Goal: Task Accomplishment & Management: Manage account settings

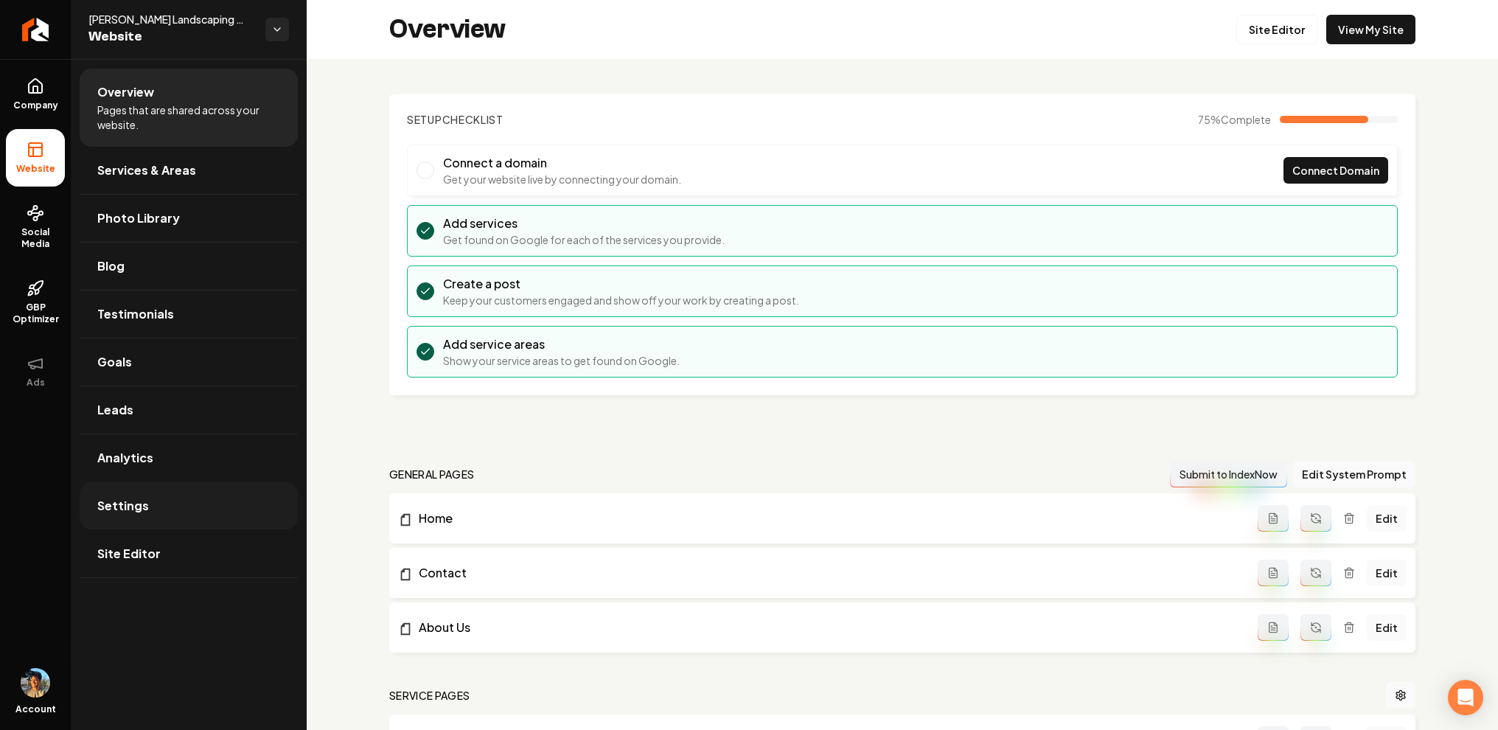
click at [148, 493] on link "Settings" at bounding box center [189, 505] width 218 height 47
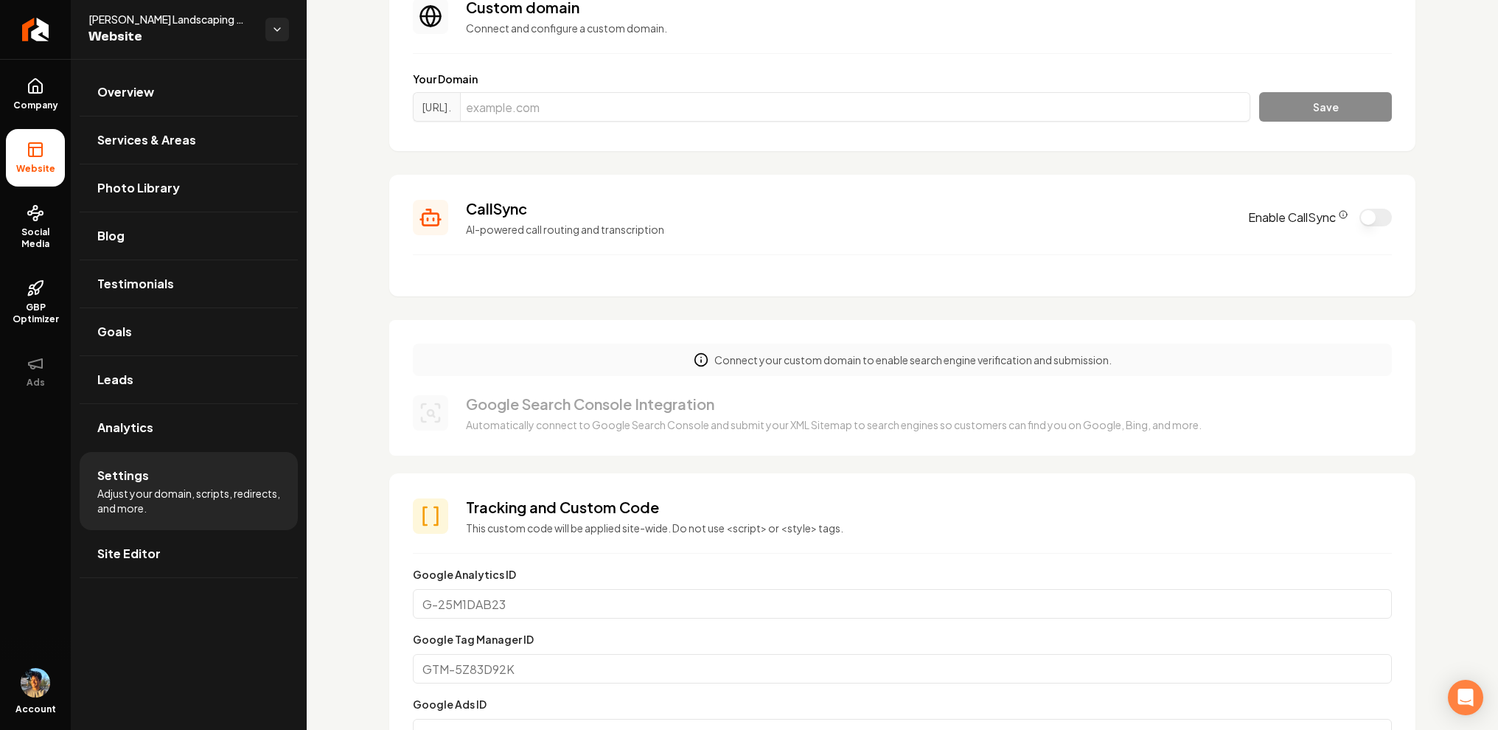
scroll to position [122, 0]
click at [1387, 213] on button "Enable CallSync" at bounding box center [1376, 216] width 32 height 18
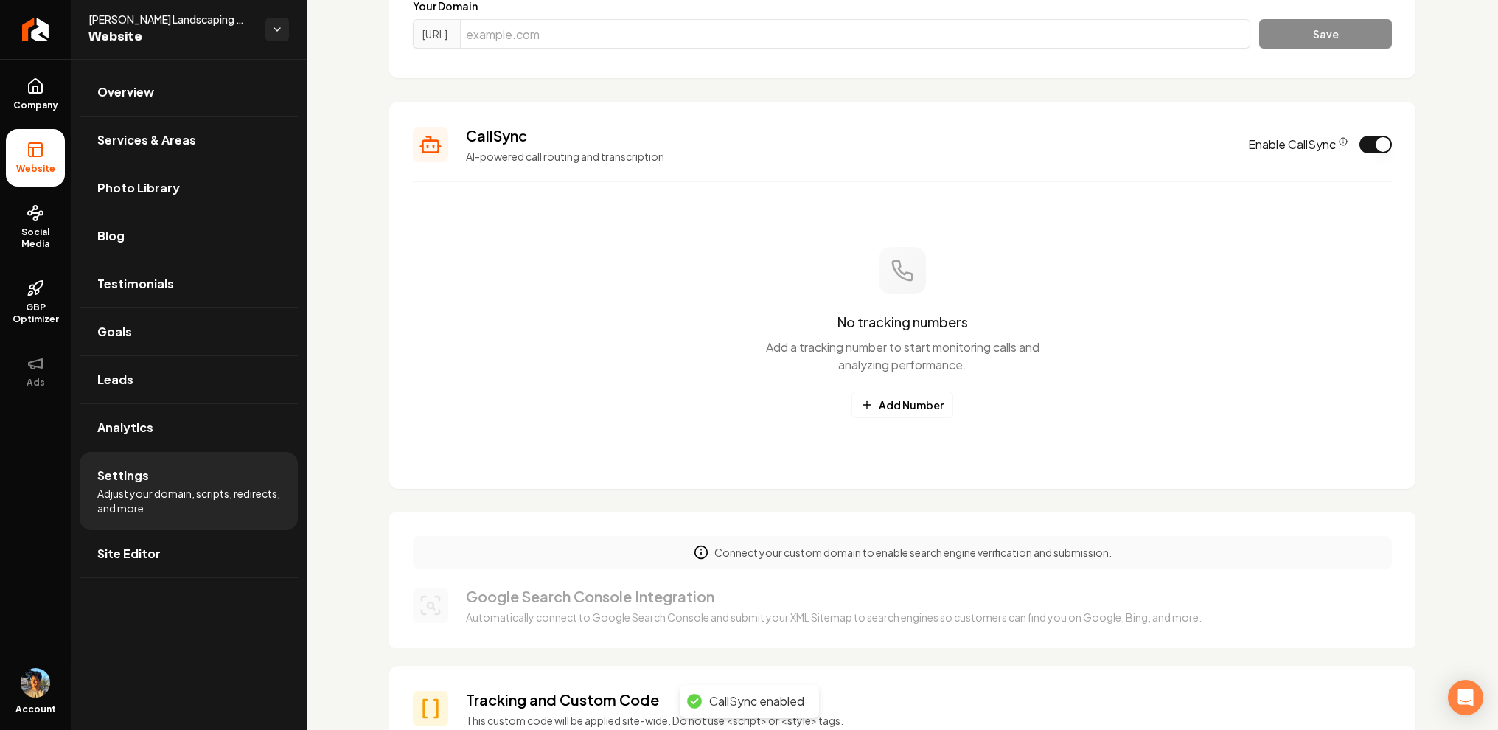
scroll to position [177, 0]
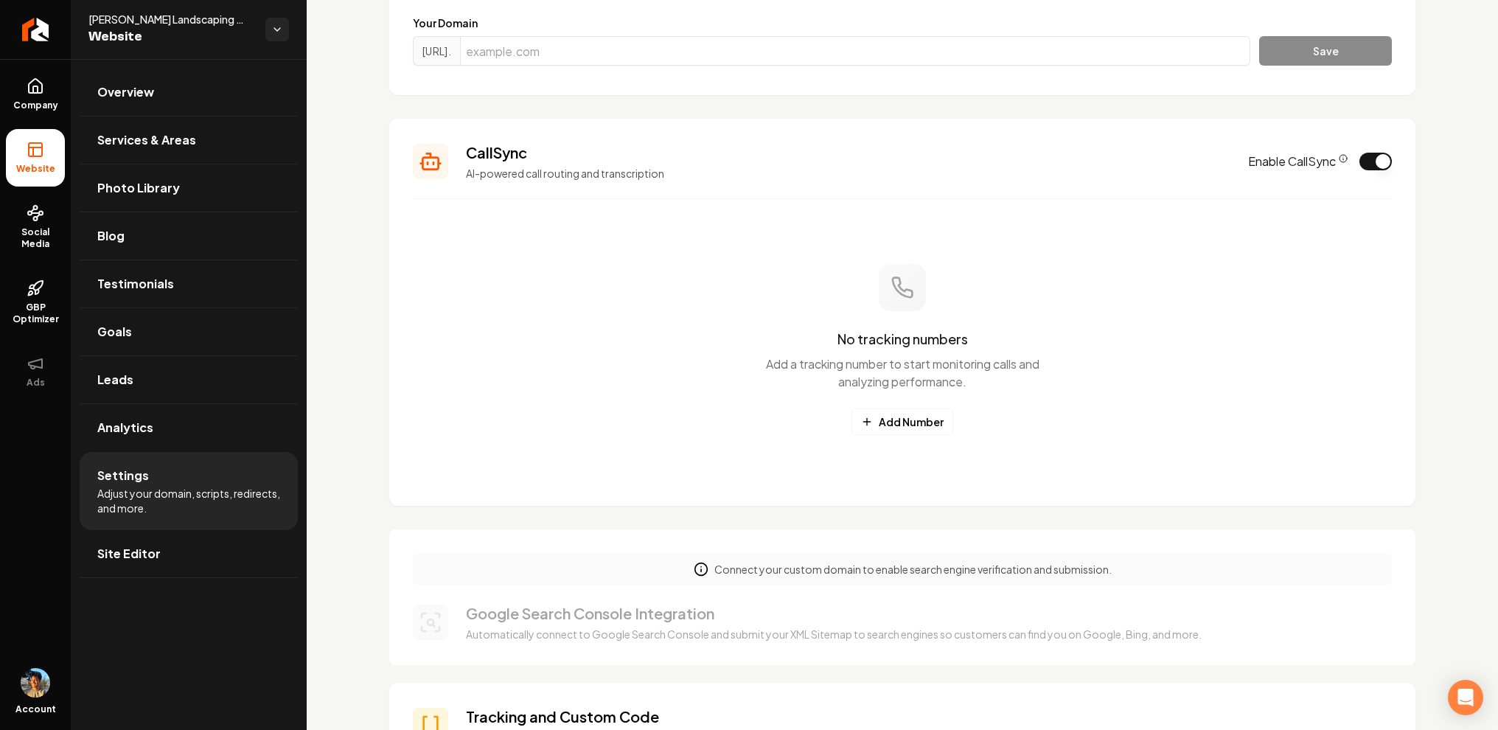
click at [1380, 157] on button "Enable CallSync" at bounding box center [1376, 162] width 32 height 18
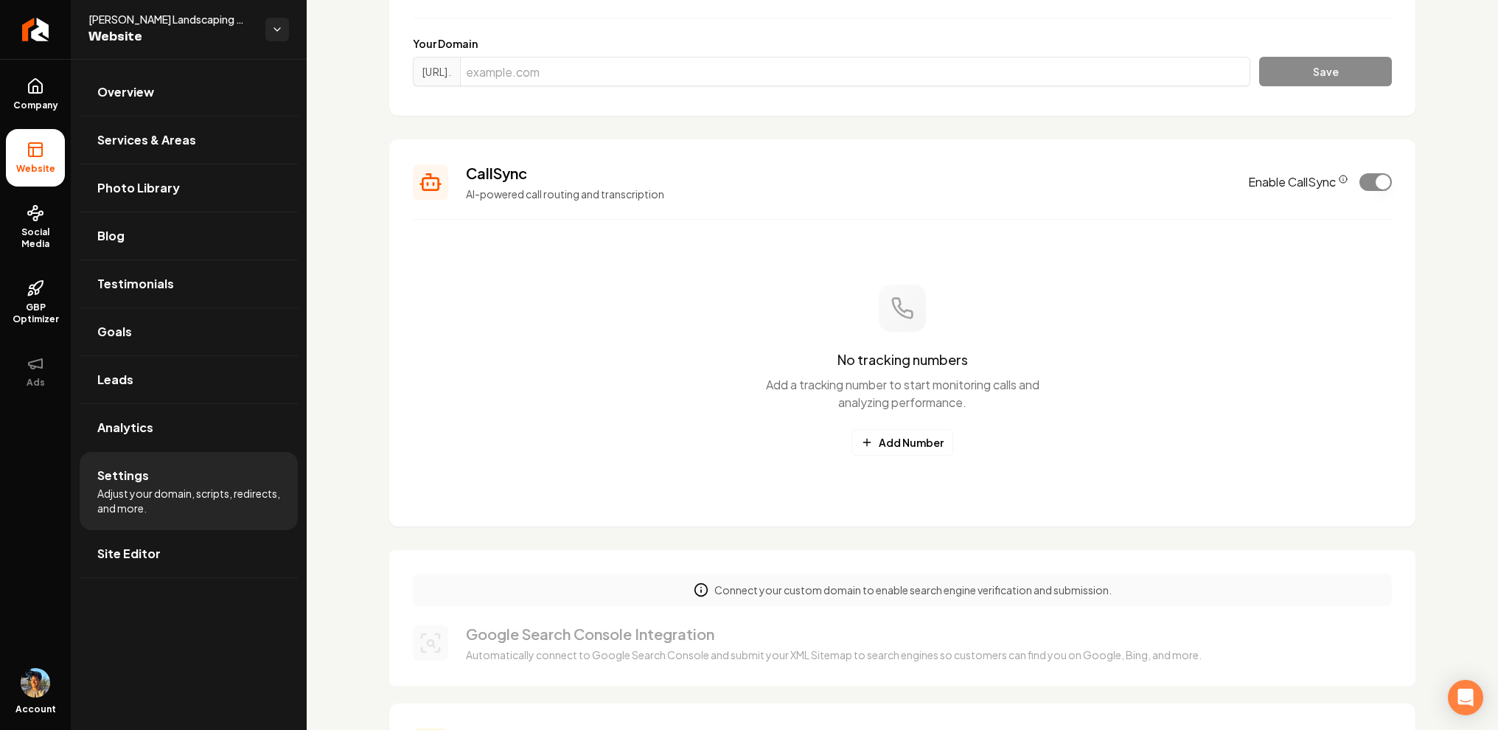
scroll to position [157, 0]
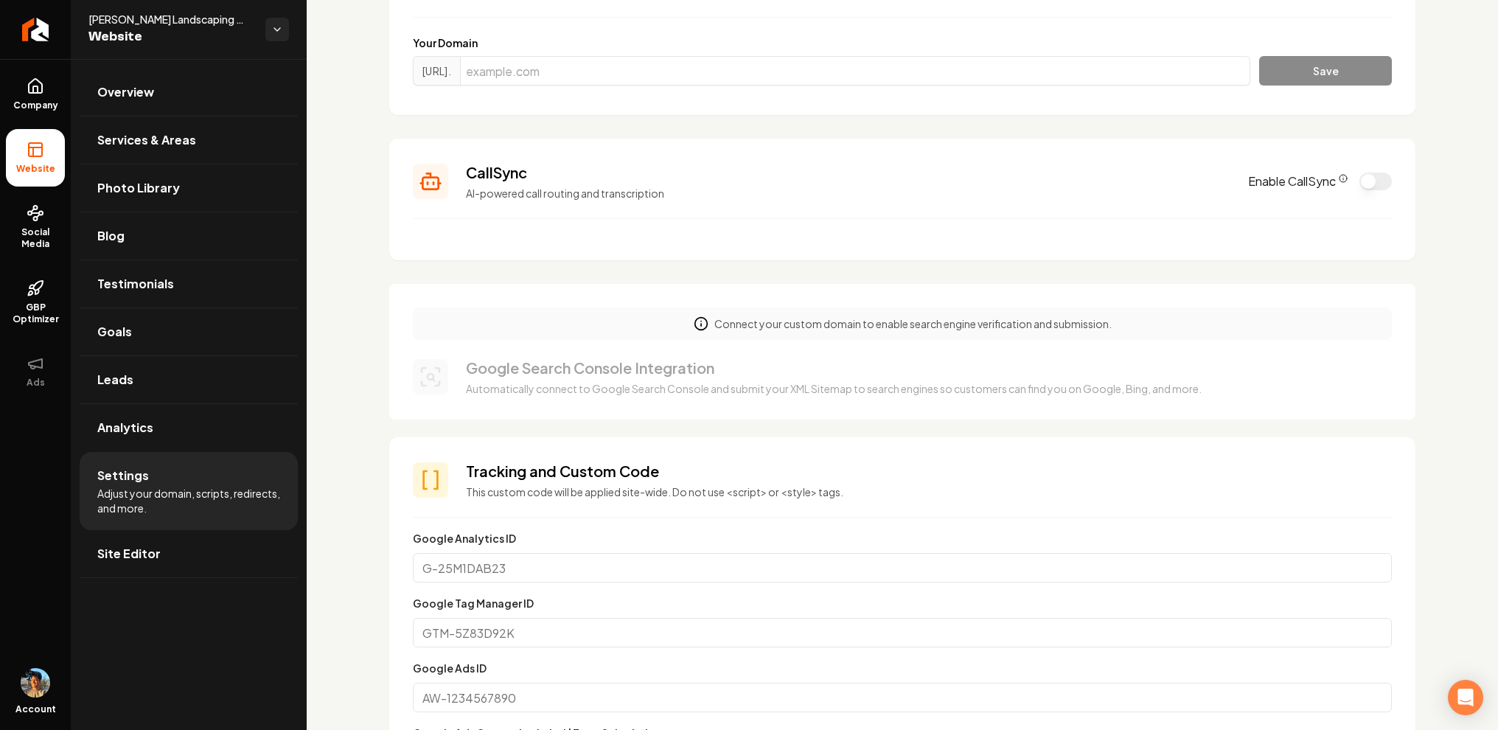
click at [1374, 178] on button "Enable CallSync" at bounding box center [1376, 182] width 32 height 18
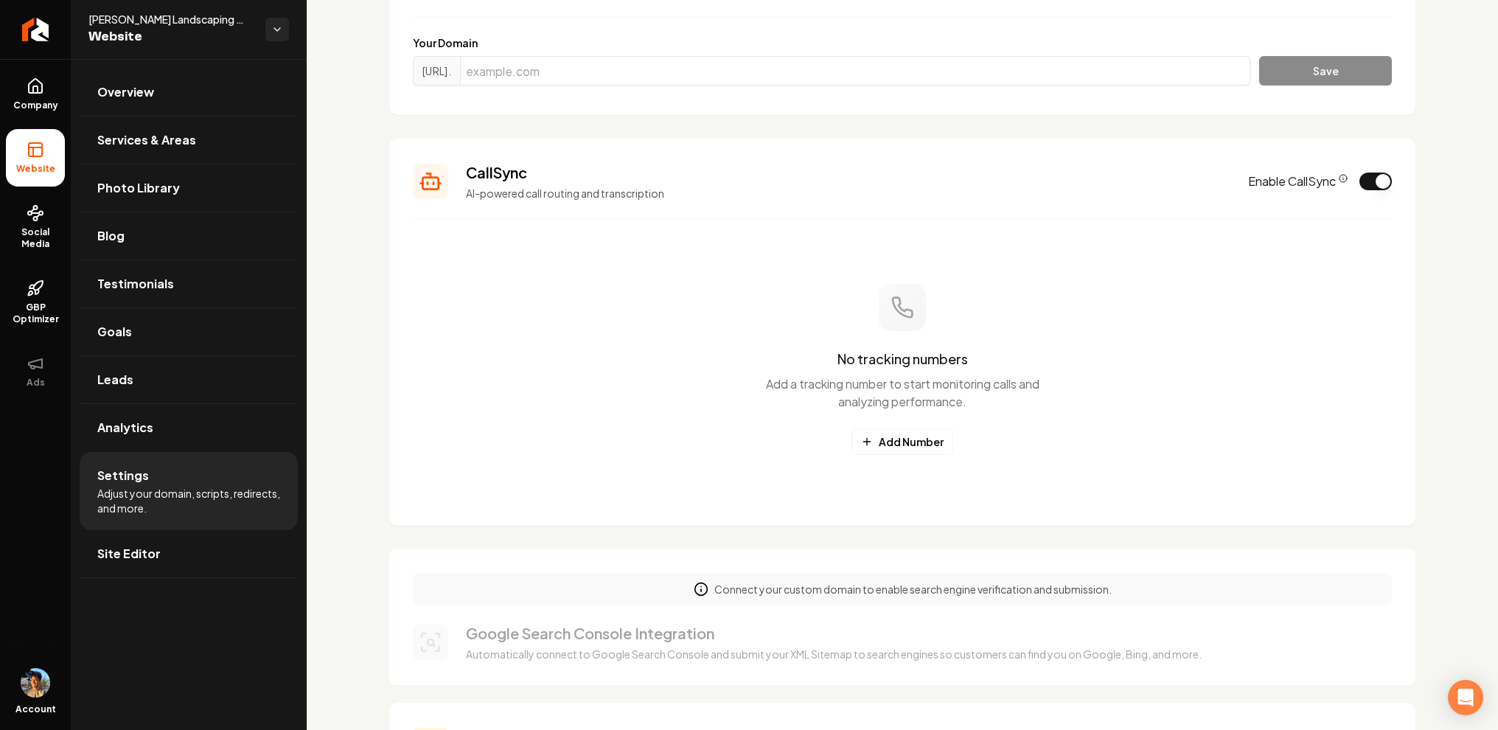
click at [1378, 181] on button "Enable CallSync" at bounding box center [1376, 182] width 32 height 18
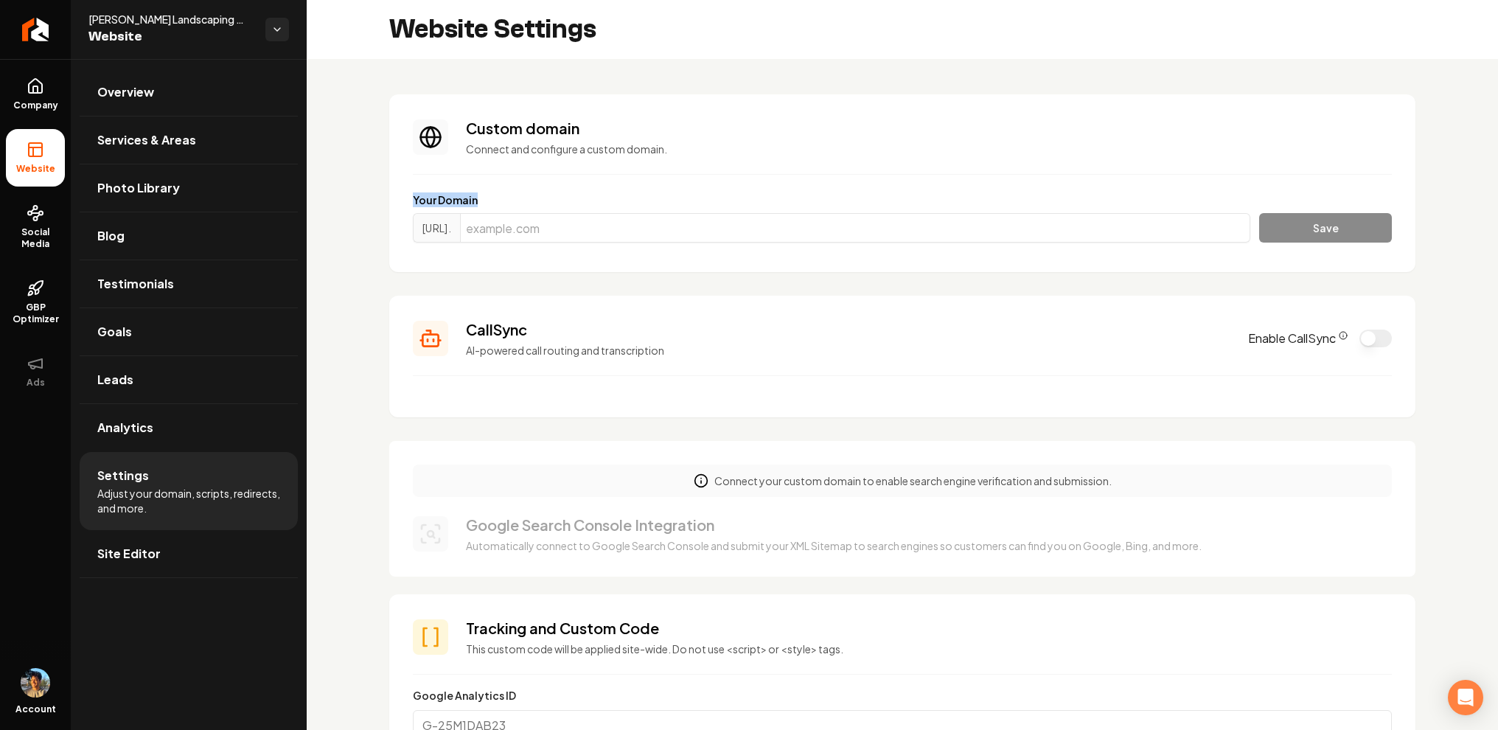
drag, startPoint x: 397, startPoint y: 194, endPoint x: 514, endPoint y: 209, distance: 118.2
click at [514, 209] on section "Custom domain Connect and configure a custom domain. Your Domain https://www. S…" at bounding box center [902, 183] width 1026 height 178
click at [451, 114] on section "Custom domain Connect and configure a custom domain. Your Domain https://www. S…" at bounding box center [902, 183] width 1026 height 178
drag, startPoint x: 412, startPoint y: 105, endPoint x: 614, endPoint y: 176, distance: 214.3
click at [613, 175] on section "Custom domain Connect and configure a custom domain. Your Domain https://www. S…" at bounding box center [902, 183] width 1026 height 178
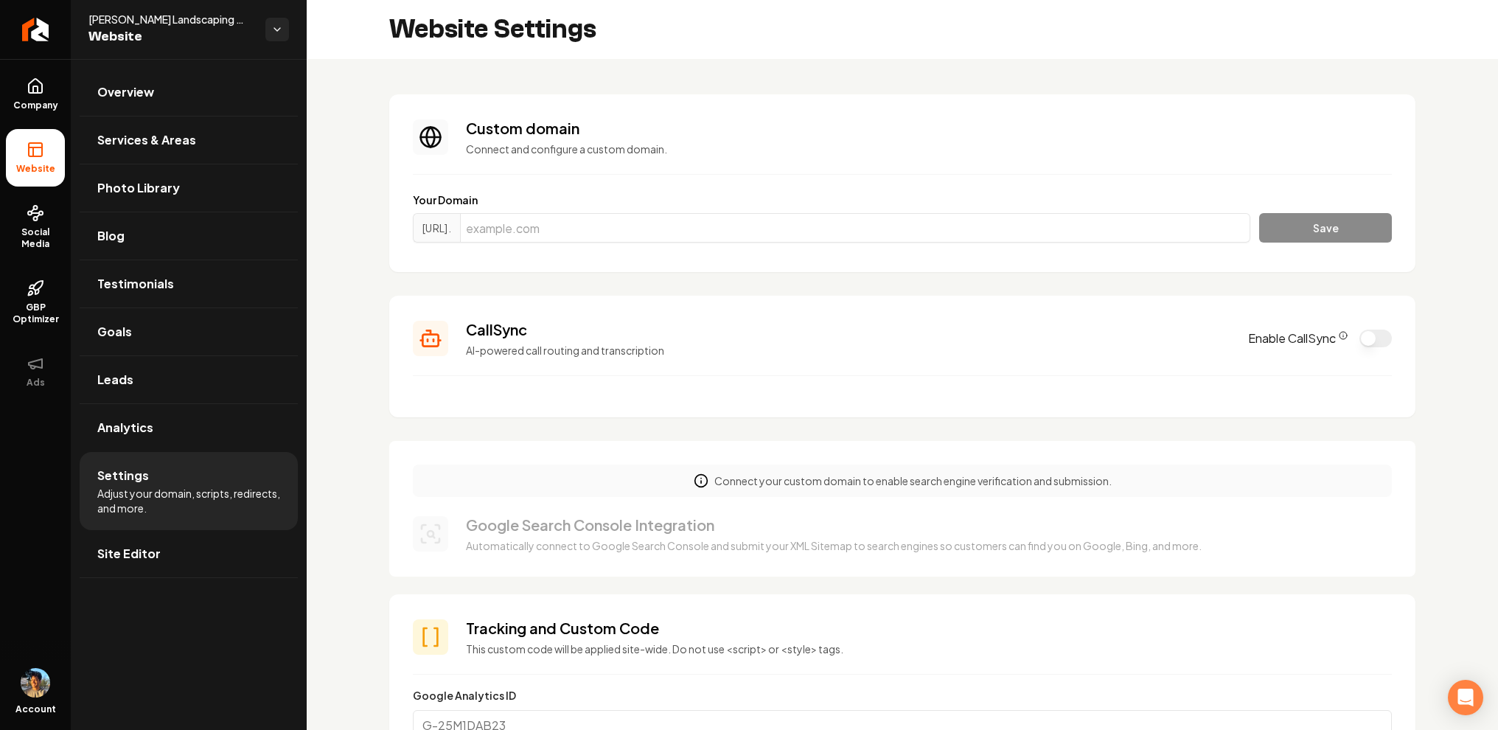
click at [540, 130] on h3 "Custom domain" at bounding box center [929, 128] width 926 height 21
click at [170, 83] on link "Overview" at bounding box center [189, 92] width 218 height 47
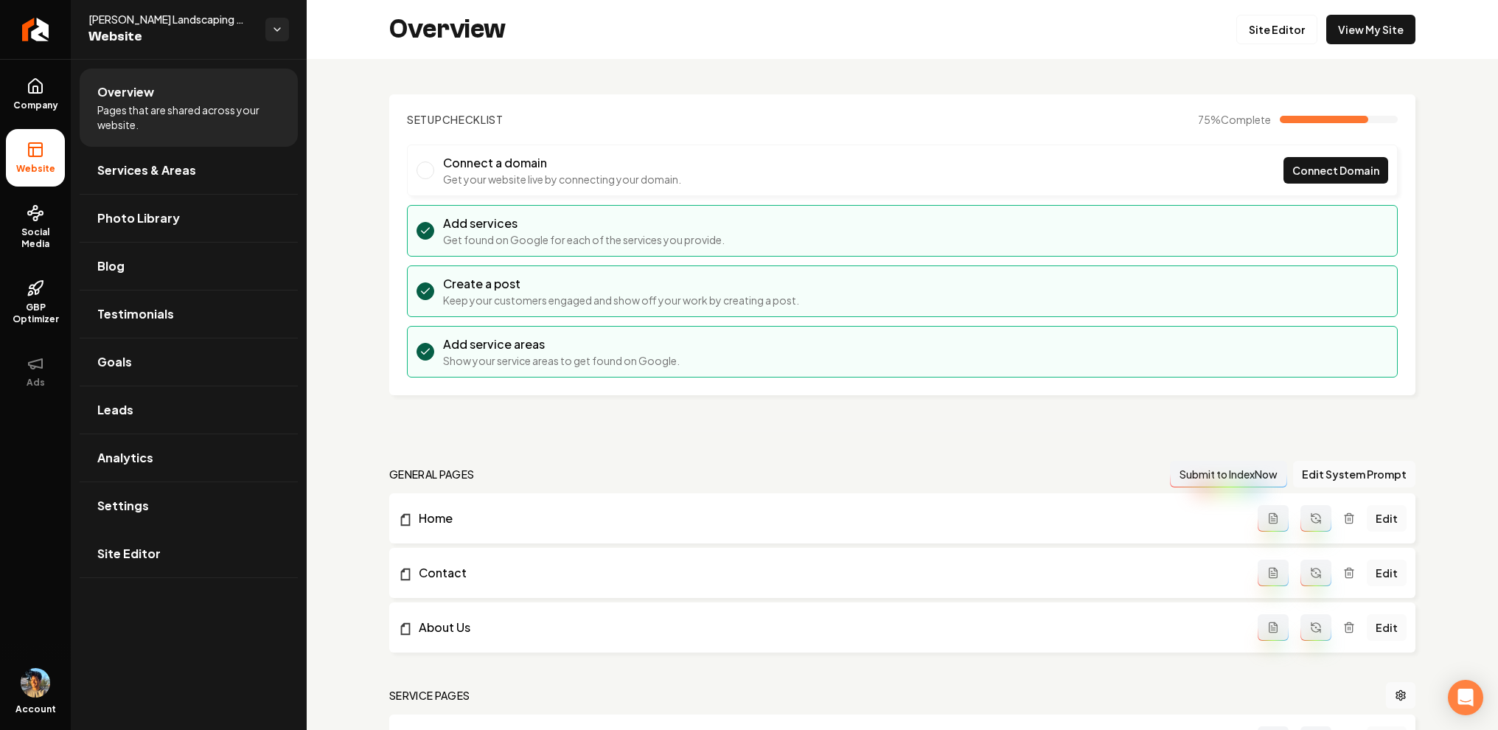
click at [159, 513] on link "Settings" at bounding box center [189, 505] width 218 height 47
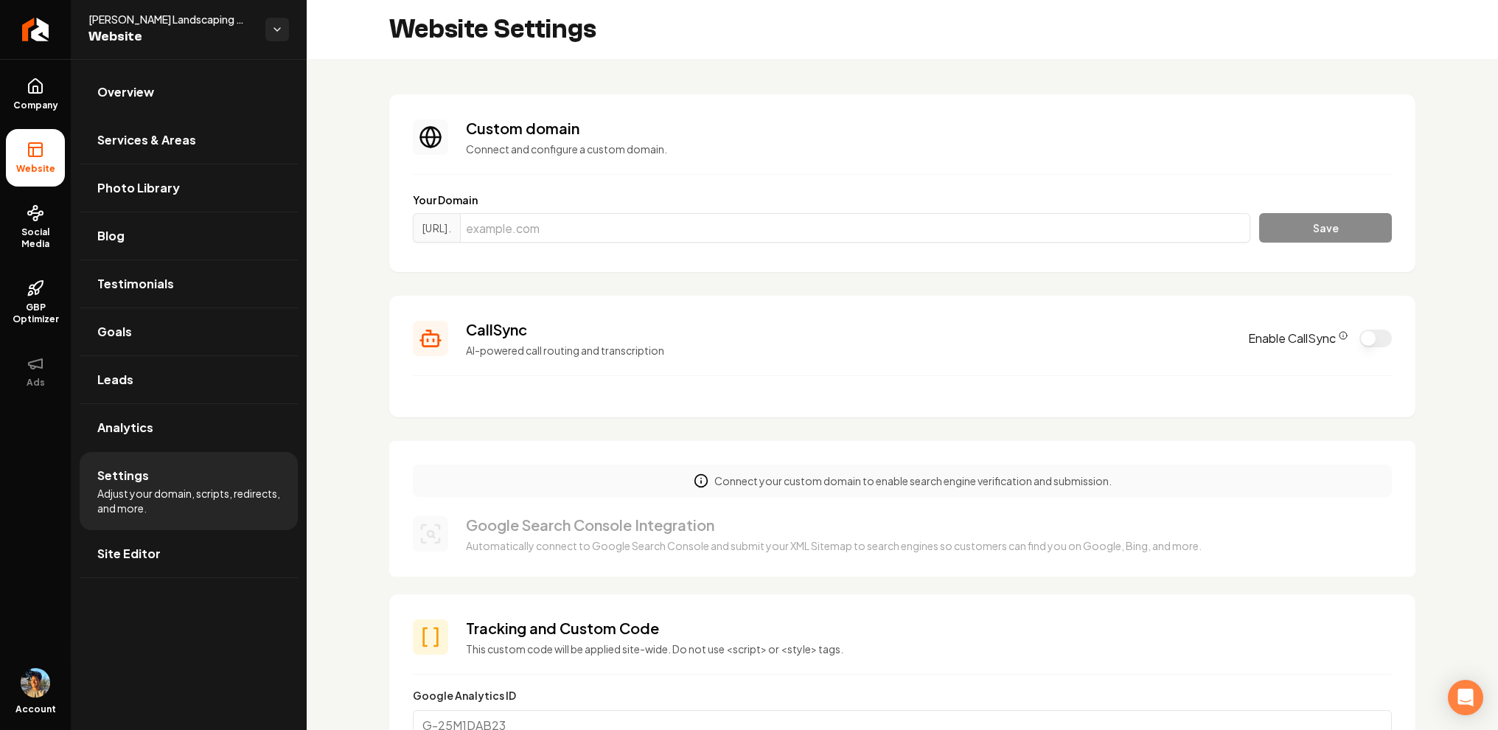
click at [1381, 335] on button "Enable CallSync" at bounding box center [1376, 339] width 32 height 18
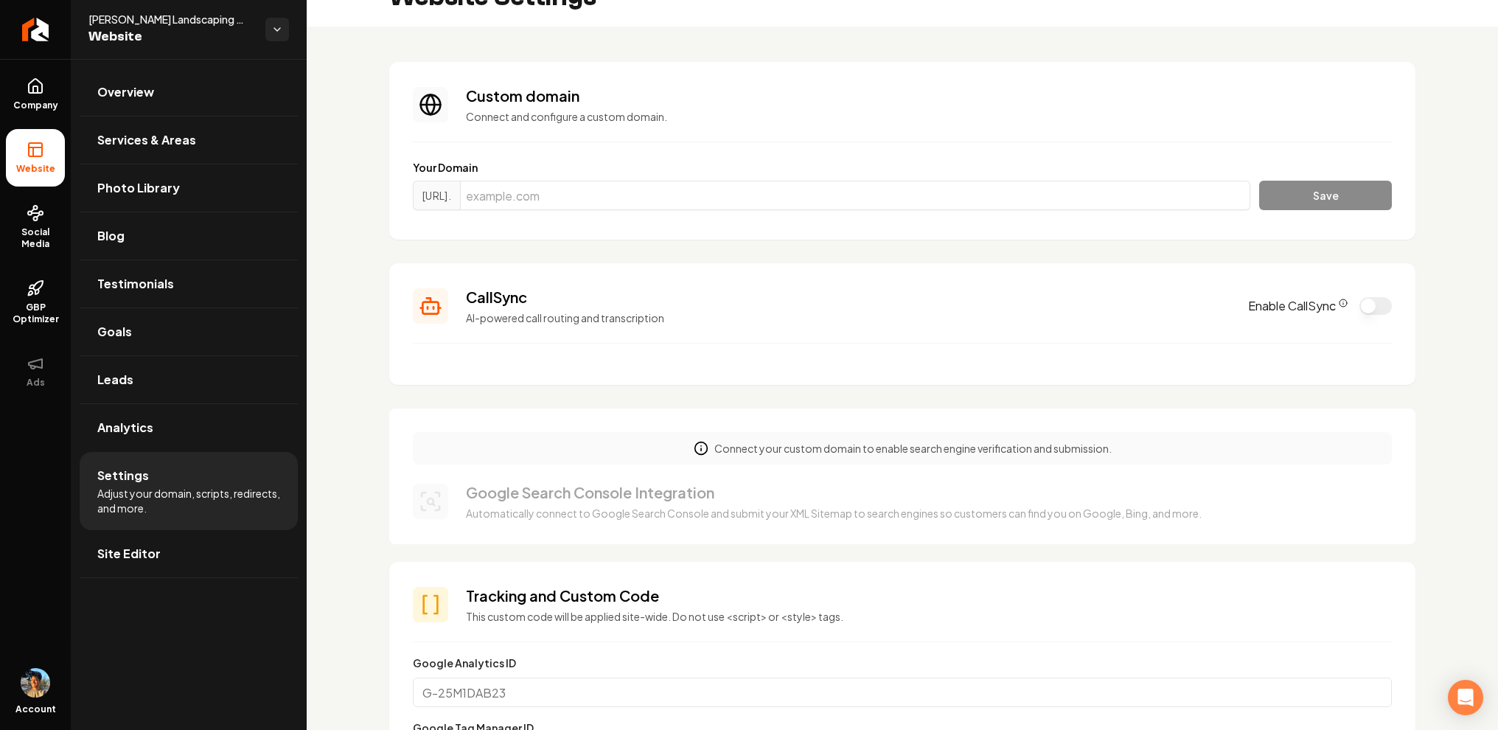
scroll to position [44, 0]
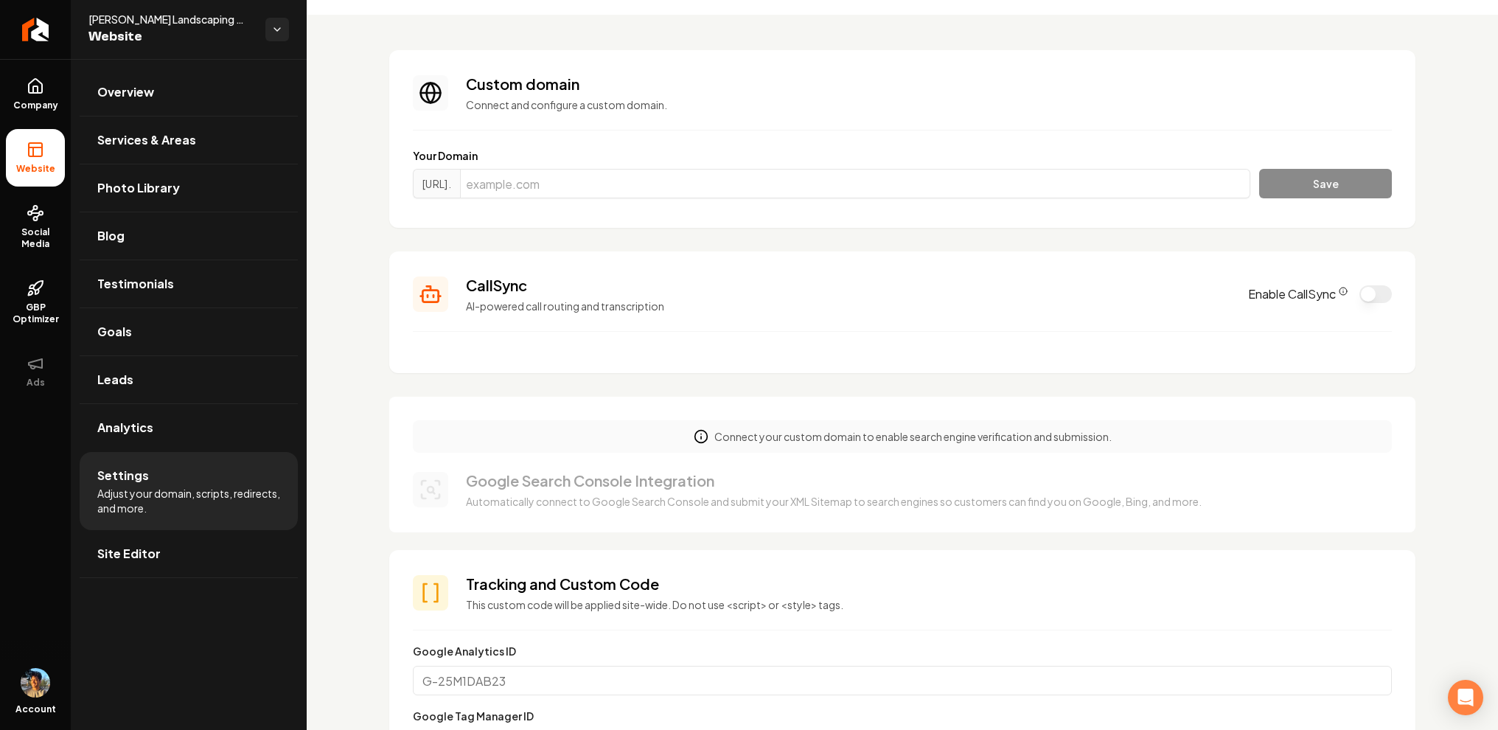
click at [1373, 293] on button "Enable CallSync" at bounding box center [1376, 294] width 32 height 18
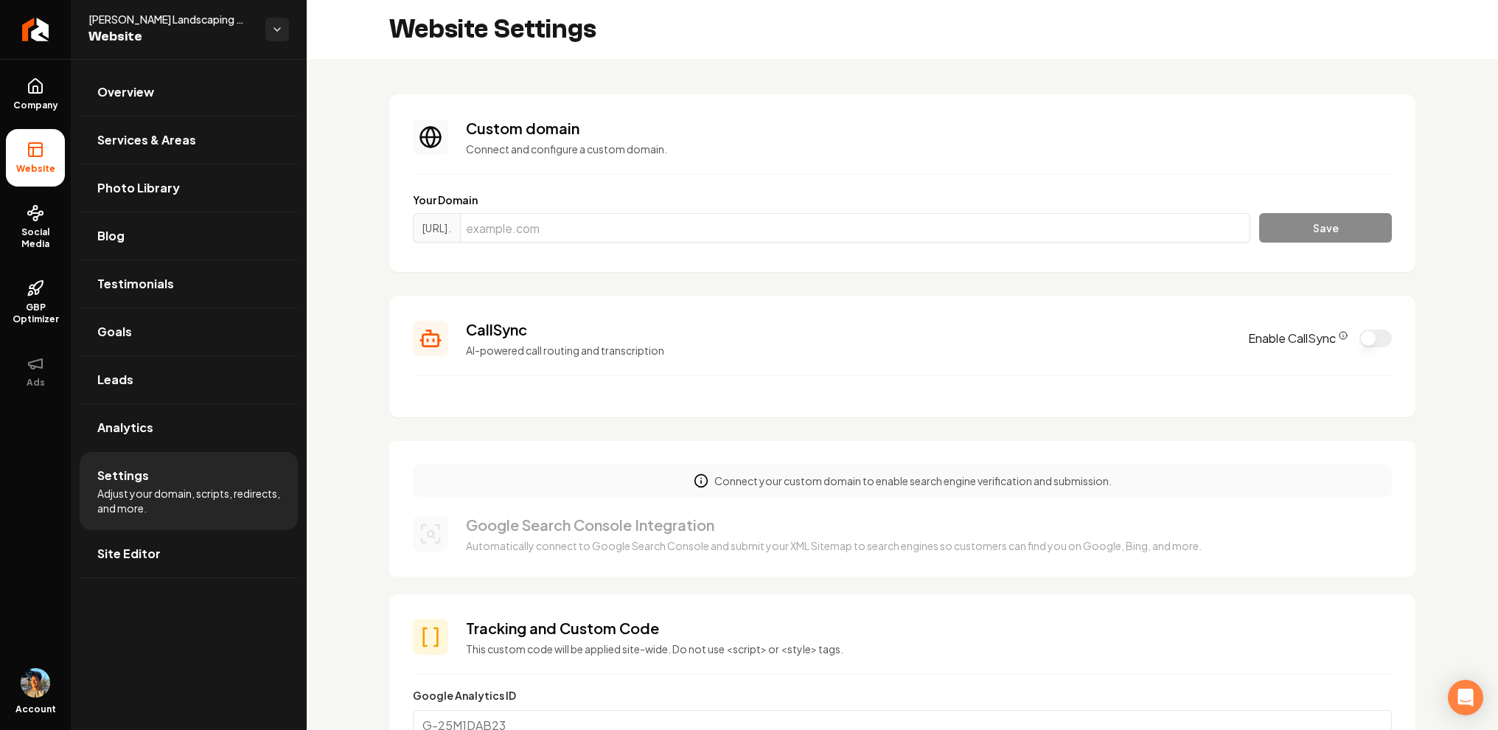
click at [1374, 335] on button "Enable CallSync" at bounding box center [1376, 339] width 32 height 18
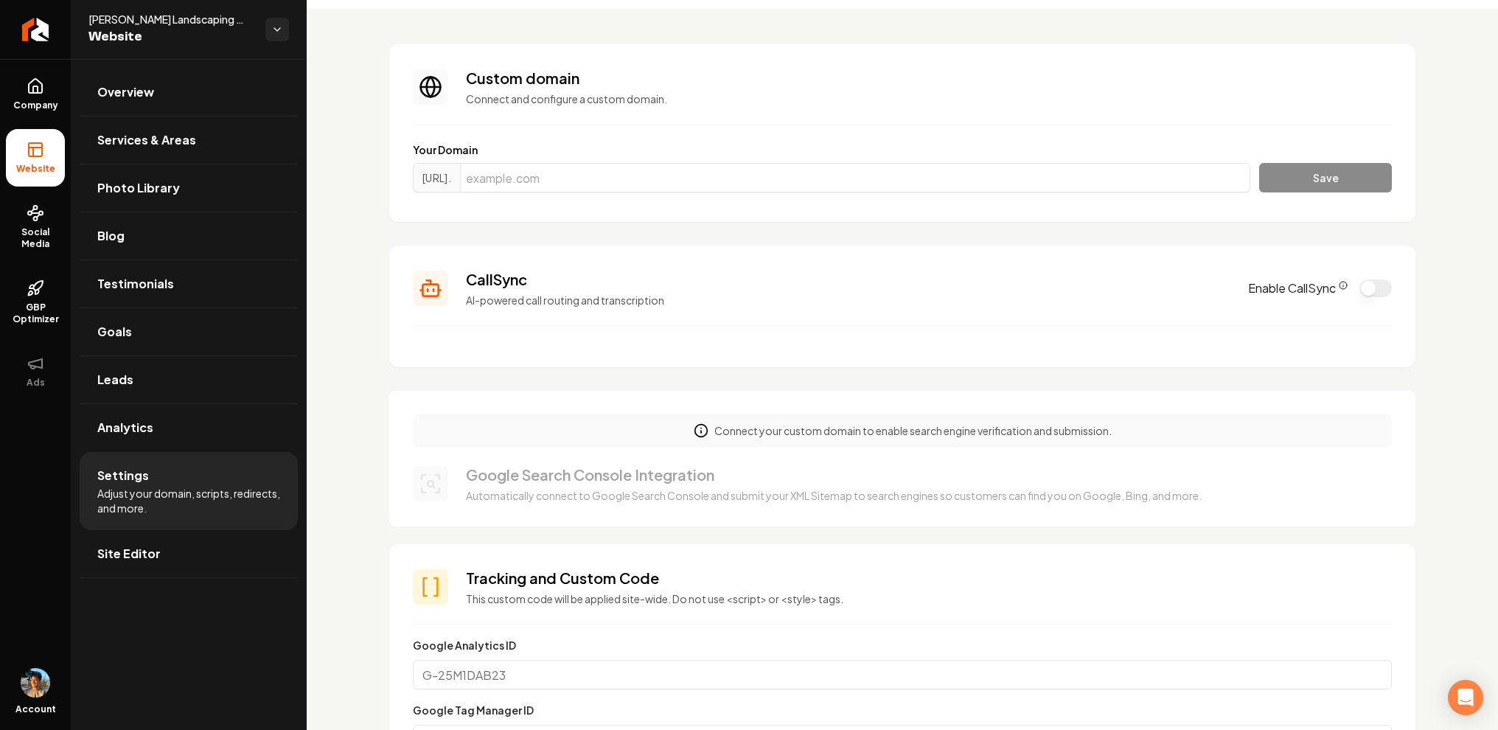
scroll to position [53, 0]
click at [1365, 282] on button "Enable CallSync" at bounding box center [1376, 285] width 32 height 18
click at [1375, 293] on button "Enable CallSync" at bounding box center [1376, 285] width 32 height 18
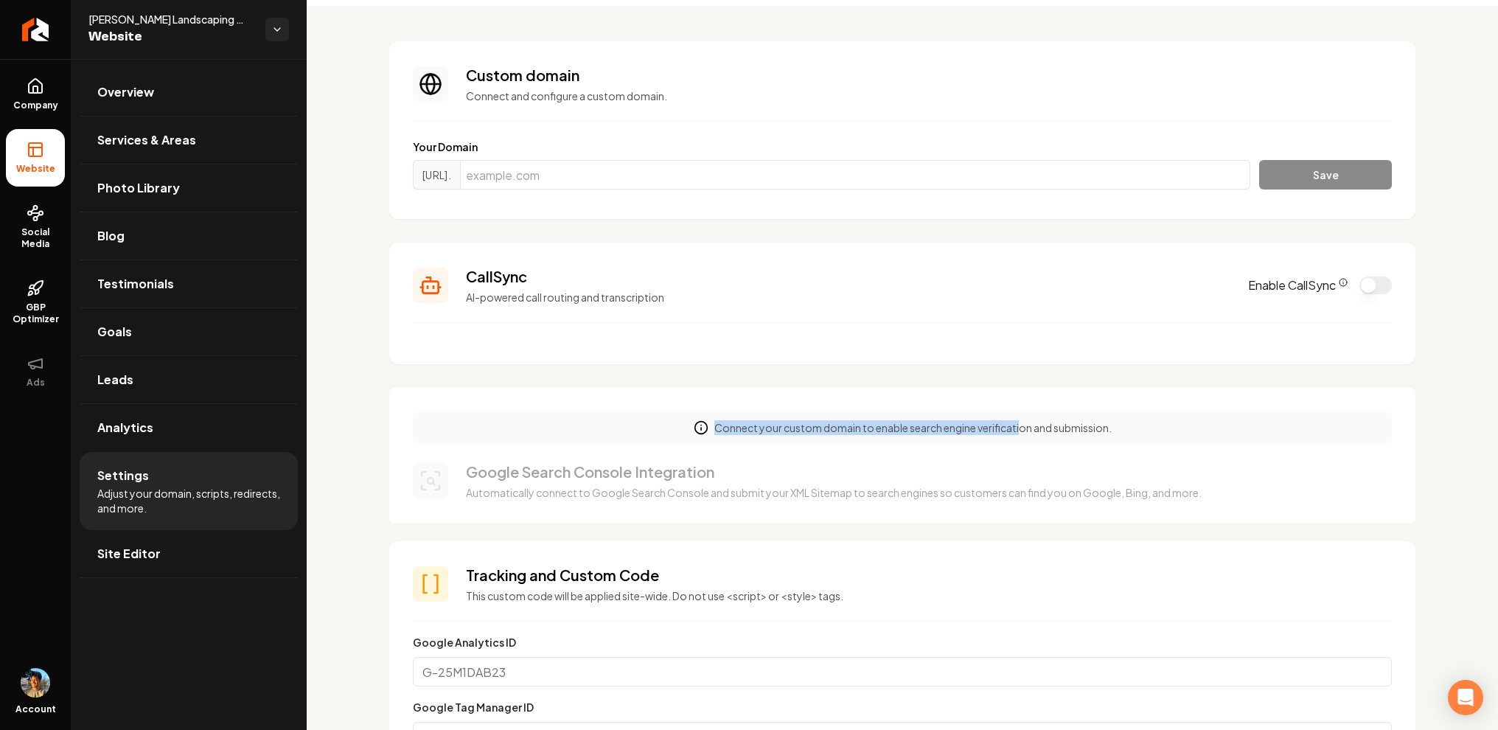
drag, startPoint x: 704, startPoint y: 428, endPoint x: 1026, endPoint y: 425, distance: 321.5
click at [1025, 427] on div "Connect your custom domain to enable search engine verification and submission." at bounding box center [902, 427] width 979 height 32
click at [1090, 431] on p "Connect your custom domain to enable search engine verification and submission." at bounding box center [912, 427] width 397 height 15
drag, startPoint x: 1114, startPoint y: 427, endPoint x: 720, endPoint y: 426, distance: 393.7
click at [721, 426] on div "Connect your custom domain to enable search engine verification and submission." at bounding box center [902, 427] width 979 height 32
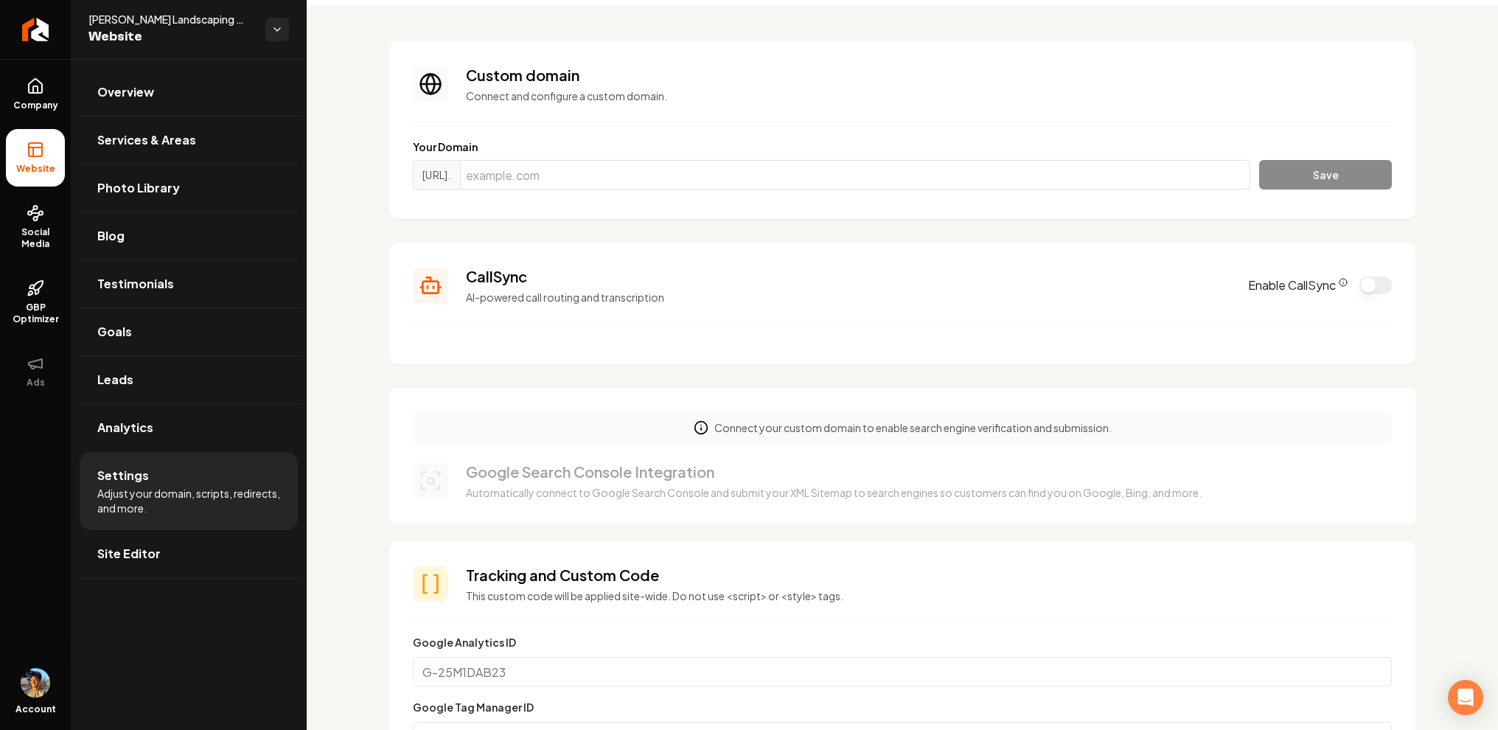
click at [701, 430] on icon "Main content area" at bounding box center [701, 429] width 0 height 2
click at [725, 422] on p "Connect your custom domain to enable search engine verification and submission." at bounding box center [912, 427] width 397 height 15
drag, startPoint x: 712, startPoint y: 425, endPoint x: 1248, endPoint y: 425, distance: 536.0
click at [1248, 425] on div "Connect your custom domain to enable search engine verification and submission." at bounding box center [902, 427] width 979 height 32
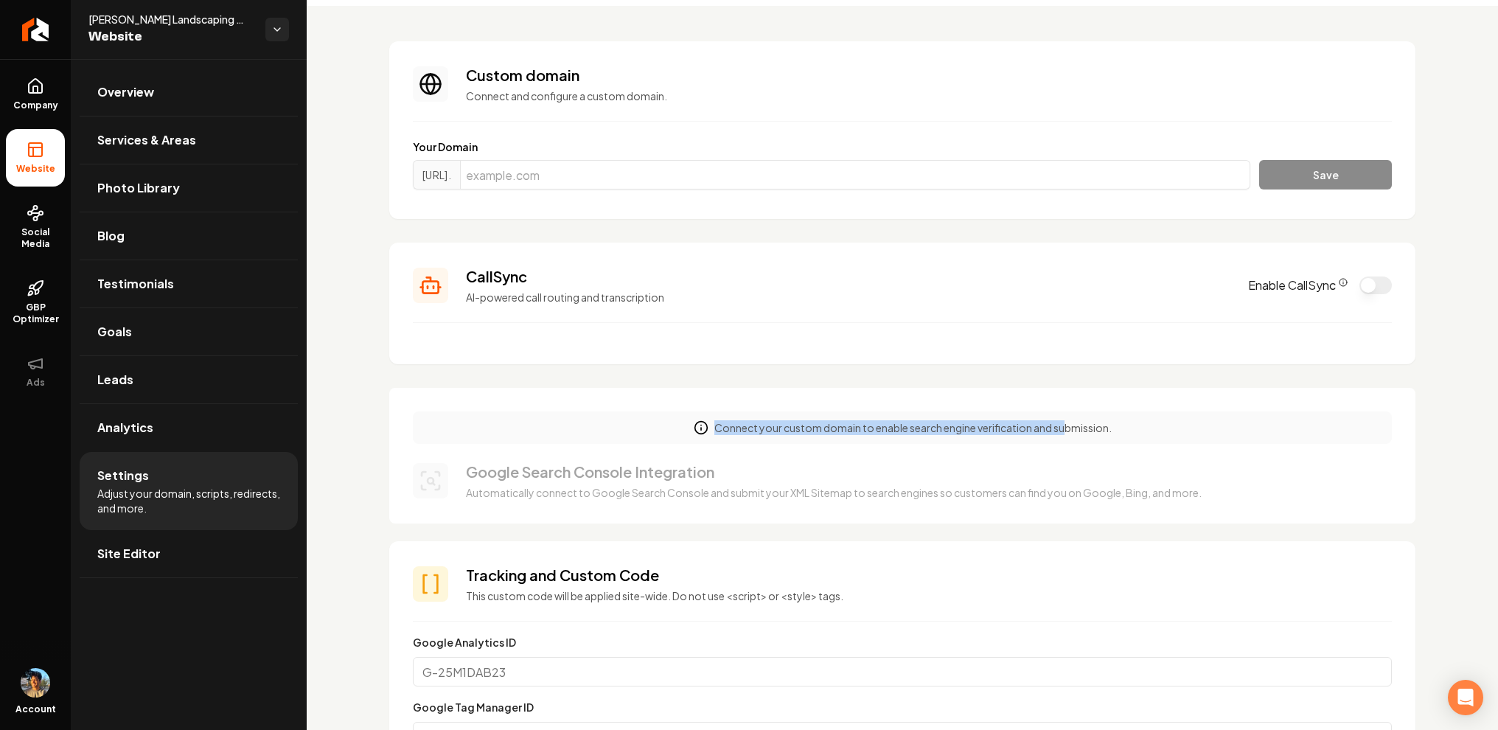
drag, startPoint x: 716, startPoint y: 428, endPoint x: 1071, endPoint y: 427, distance: 355.4
click at [1071, 428] on p "Connect your custom domain to enable search engine verification and submission." at bounding box center [912, 427] width 397 height 15
click at [767, 431] on p "Connect your custom domain to enable search engine verification and submission." at bounding box center [912, 427] width 397 height 15
drag, startPoint x: 473, startPoint y: 262, endPoint x: 667, endPoint y: 342, distance: 209.6
click at [686, 345] on section "CallSync AI-powered call routing and transcription Enable CallSync" at bounding box center [902, 304] width 1026 height 122
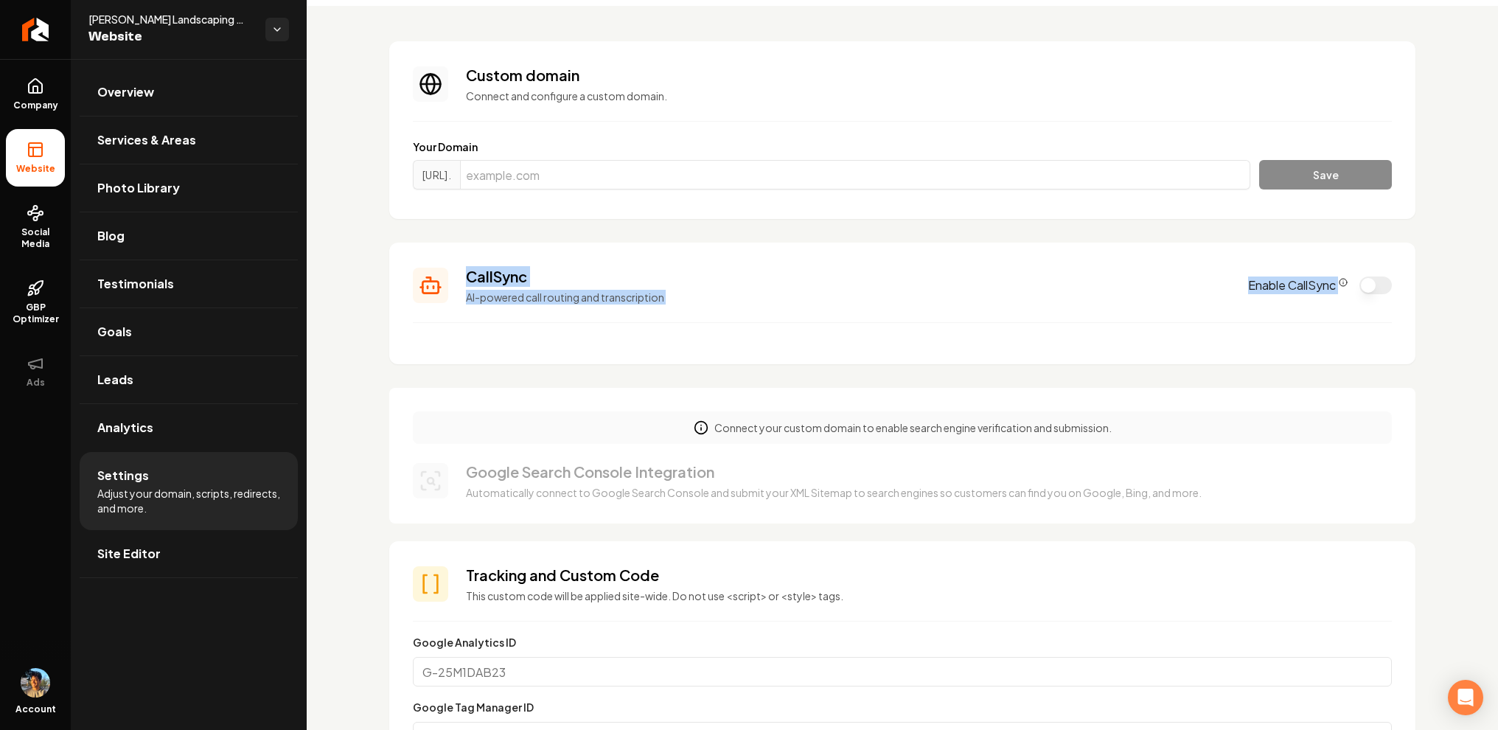
drag, startPoint x: 799, startPoint y: 365, endPoint x: 843, endPoint y: 380, distance: 45.9
drag, startPoint x: 548, startPoint y: 275, endPoint x: 916, endPoint y: 335, distance: 373.4
click at [913, 333] on section "CallSync AI-powered call routing and transcription Enable CallSync" at bounding box center [902, 304] width 1026 height 122
drag, startPoint x: 528, startPoint y: 264, endPoint x: 868, endPoint y: 356, distance: 352.2
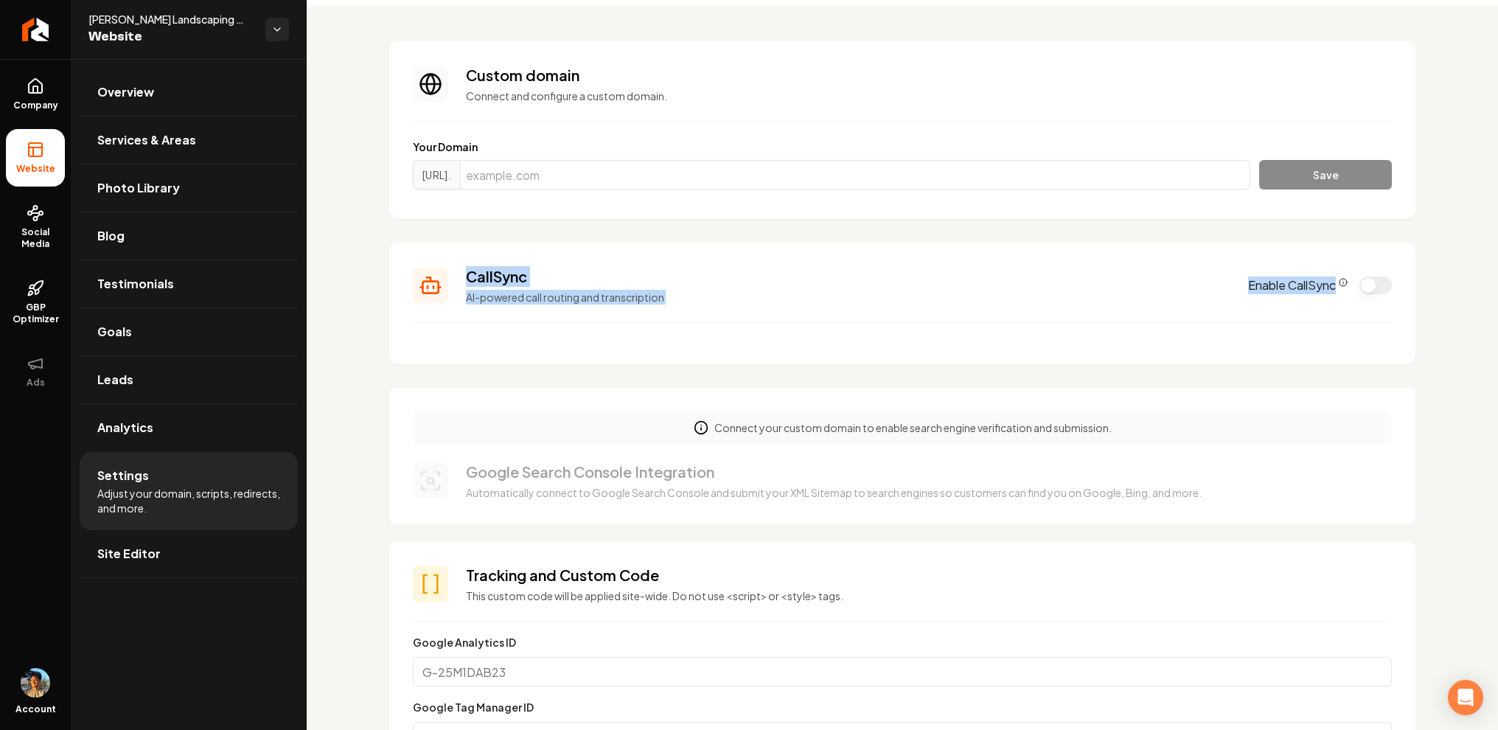
click at [874, 355] on section "CallSync AI-powered call routing and transcription Enable CallSync" at bounding box center [902, 304] width 1026 height 122
drag, startPoint x: 578, startPoint y: 282, endPoint x: 860, endPoint y: 293, distance: 281.9
click at [852, 290] on div "CallSync AI-powered call routing and transcription" at bounding box center [848, 285] width 765 height 38
drag, startPoint x: 461, startPoint y: 269, endPoint x: 792, endPoint y: 307, distance: 333.2
click at [788, 307] on section "CallSync AI-powered call routing and transcription Enable CallSync" at bounding box center [902, 304] width 1026 height 122
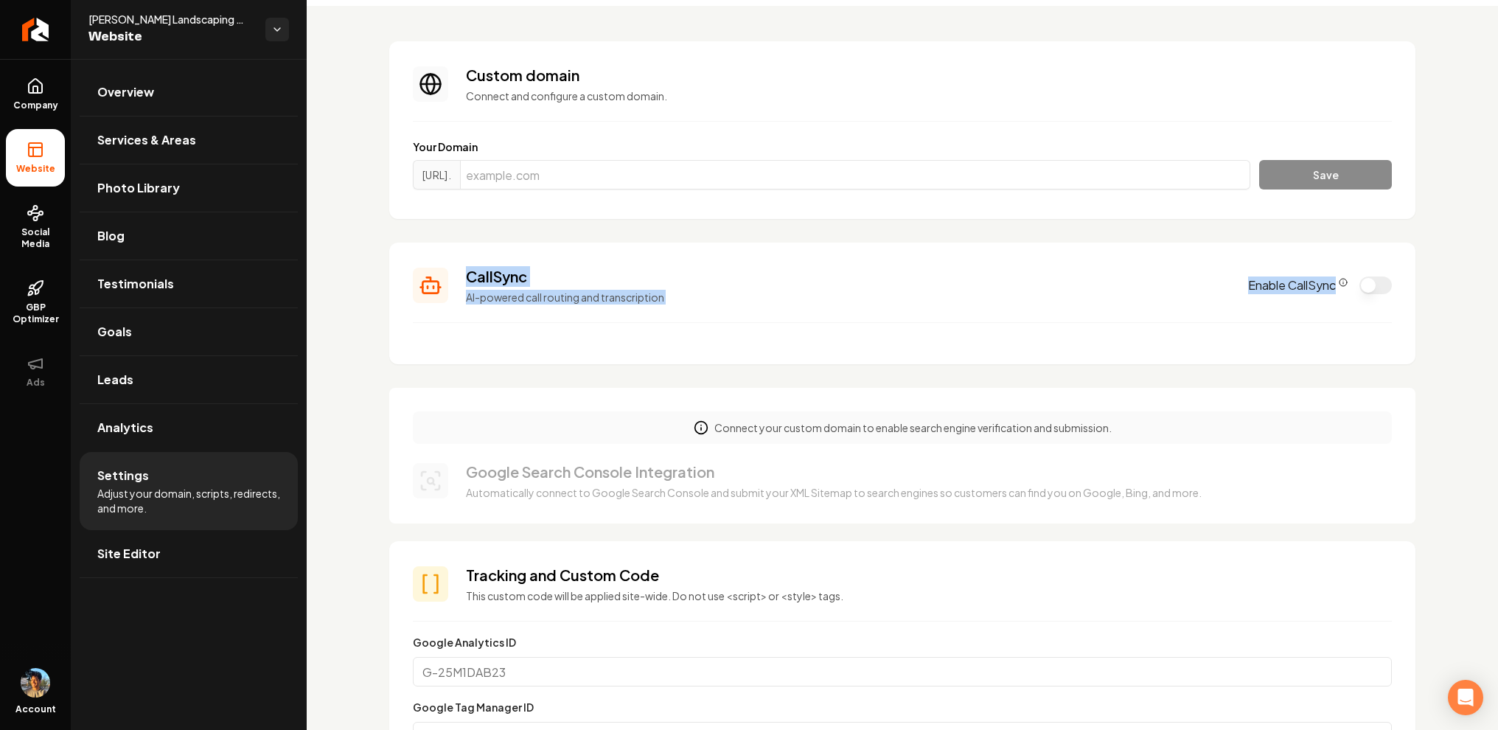
drag, startPoint x: 450, startPoint y: 243, endPoint x: 699, endPoint y: 342, distance: 268.3
click at [698, 341] on section "CallSync AI-powered call routing and transcription Enable CallSync" at bounding box center [902, 304] width 1026 height 122
click at [523, 282] on h3 "CallSync" at bounding box center [848, 276] width 765 height 21
drag, startPoint x: 460, startPoint y: 270, endPoint x: 656, endPoint y: 302, distance: 198.7
click at [653, 302] on div "CallSync AI-powered call routing and transcription Enable CallSync" at bounding box center [902, 285] width 979 height 38
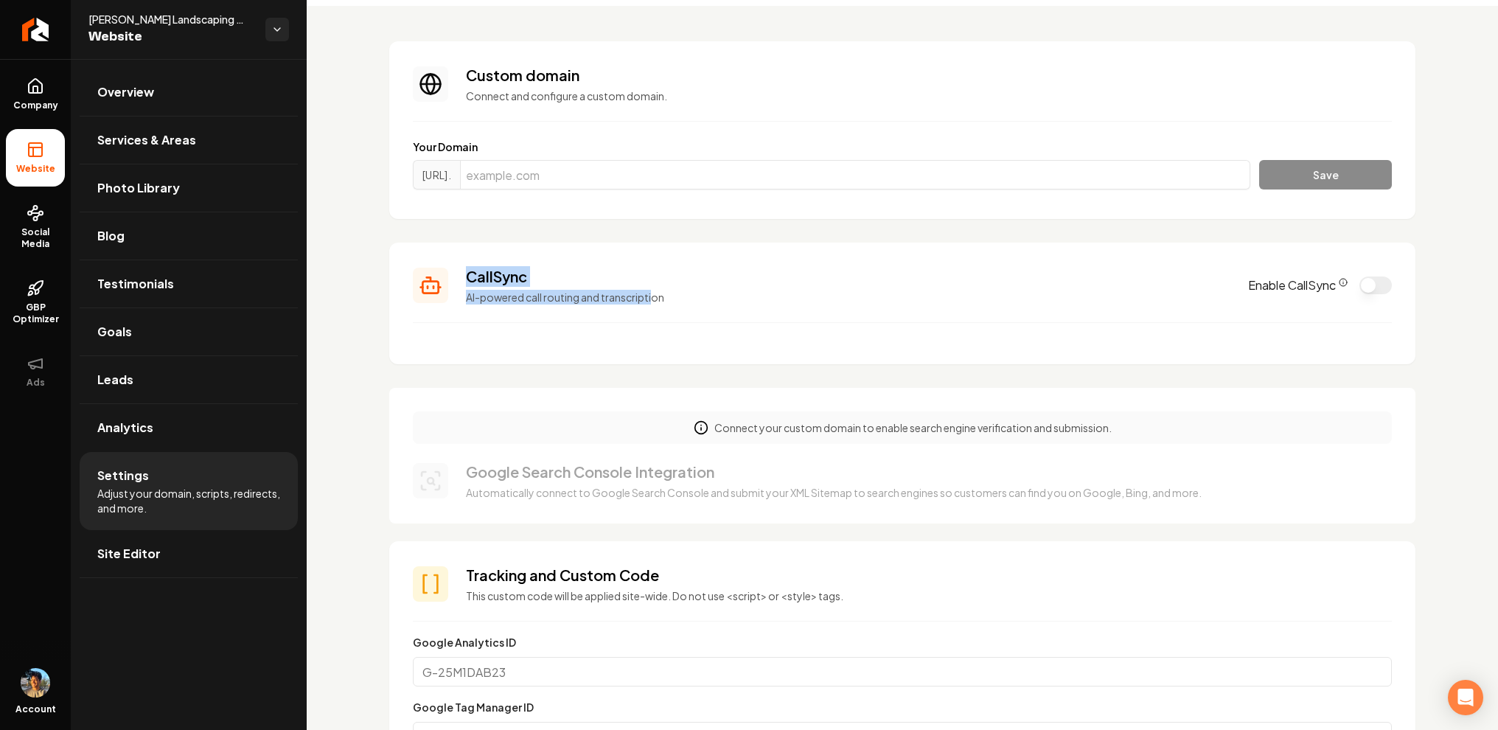
click at [649, 302] on p "AI-powered call routing and transcription" at bounding box center [848, 297] width 765 height 15
drag, startPoint x: 667, startPoint y: 305, endPoint x: 411, endPoint y: 236, distance: 265.1
click at [456, 254] on section "CallSync AI-powered call routing and transcription Enable CallSync" at bounding box center [902, 304] width 1026 height 122
